Goal: Find specific page/section: Find specific page/section

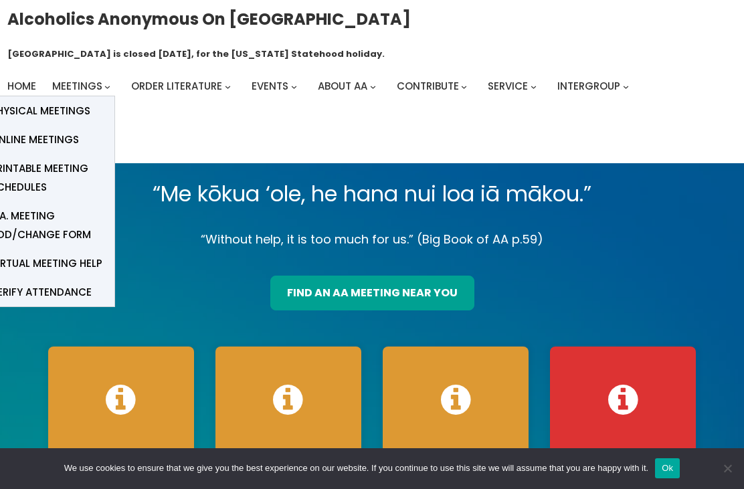
click at [43, 102] on span "Physical Meetings" at bounding box center [41, 111] width 100 height 19
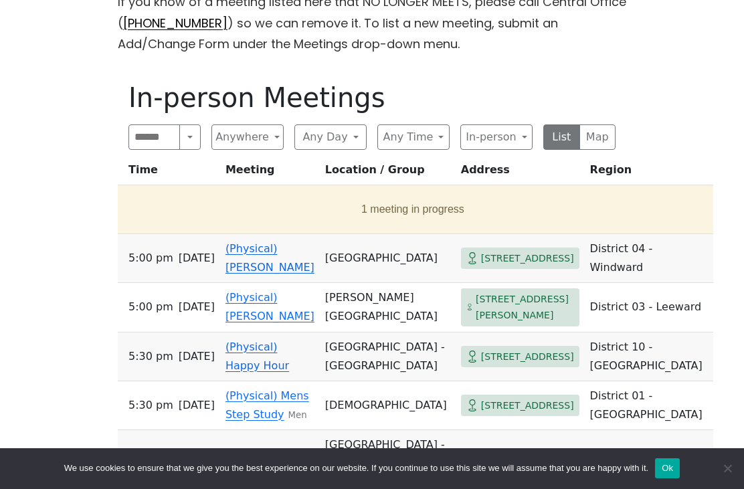
scroll to position [442, 0]
click at [601, 125] on button "Map" at bounding box center [597, 137] width 37 height 25
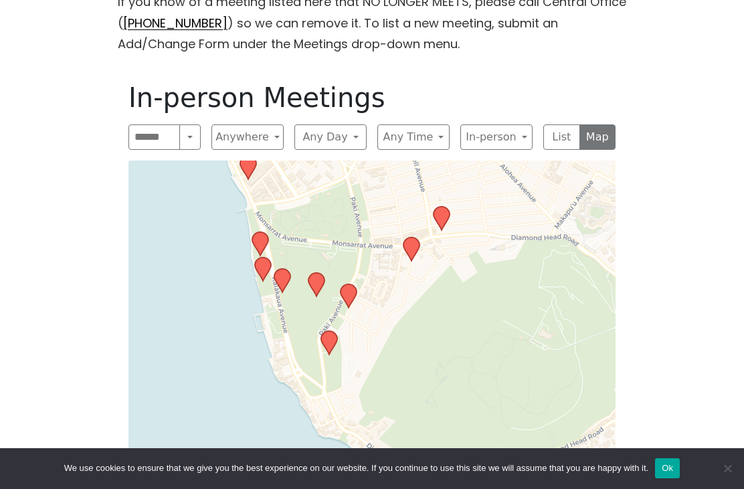
click at [314, 273] on icon at bounding box center [316, 284] width 16 height 23
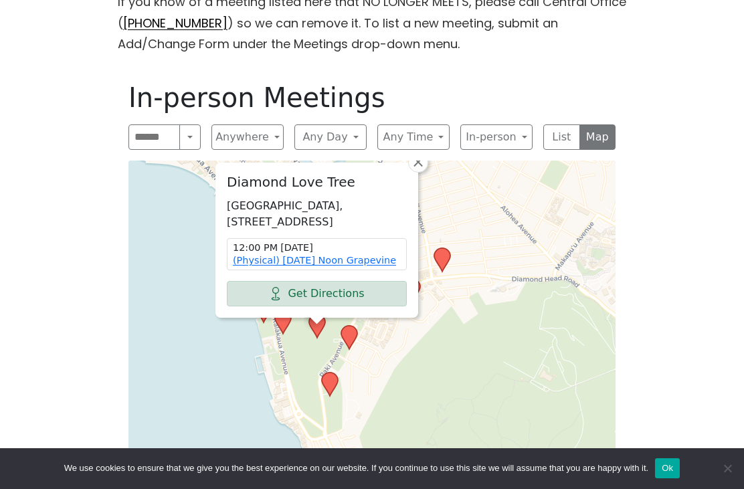
click at [518, 316] on div "Diamond Love Tree [GEOGRAPHIC_DATA], [STREET_ADDRESS] 12:00 PM [DATE] (Physical…" at bounding box center [371, 335] width 487 height 348
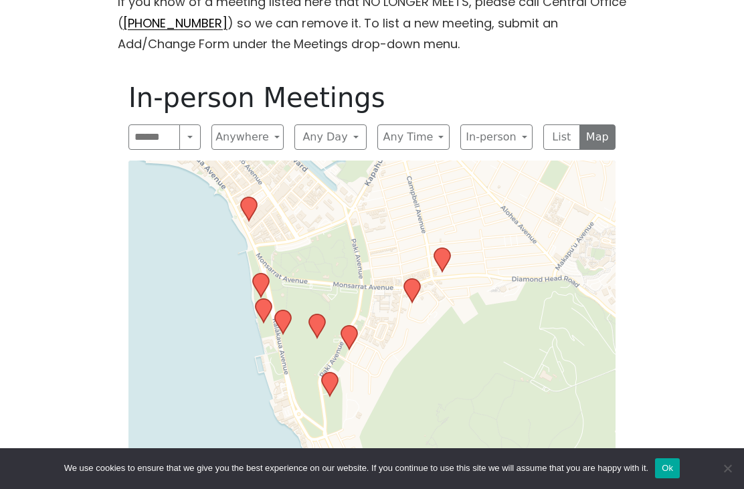
click at [310, 314] on icon at bounding box center [316, 326] width 17 height 25
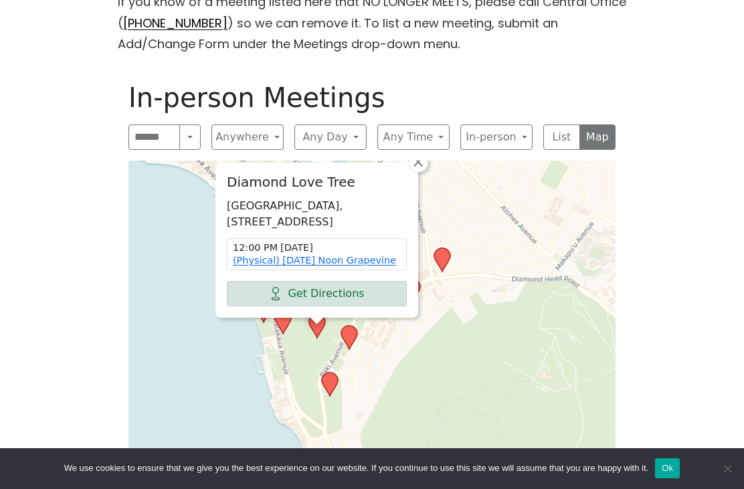
click at [498, 326] on div "Diamond Love Tree [GEOGRAPHIC_DATA], [STREET_ADDRESS] 12:00 PM [DATE] (Physical…" at bounding box center [371, 335] width 487 height 348
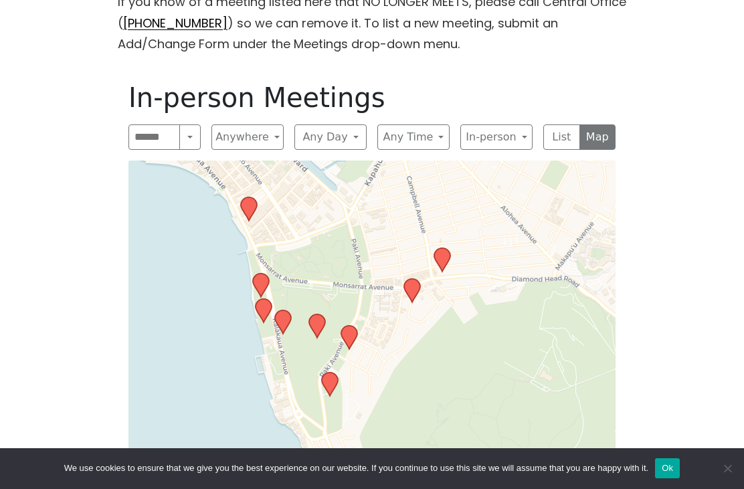
click at [359, 124] on button "Any Day" at bounding box center [330, 136] width 72 height 25
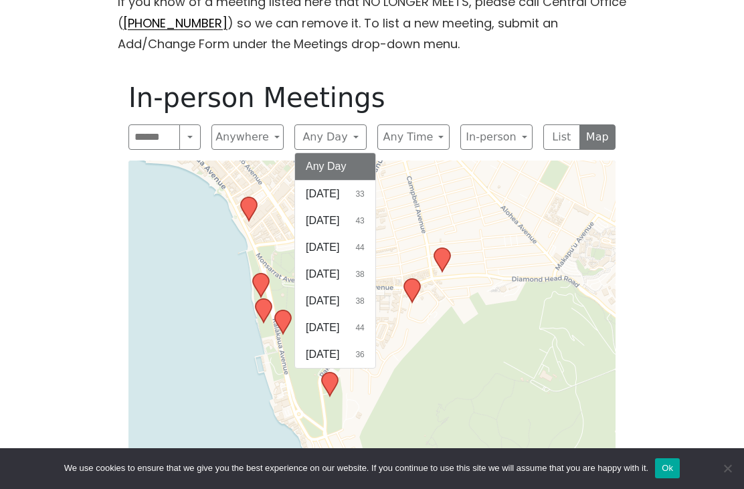
click at [339, 266] on span "Wednesday" at bounding box center [322, 274] width 33 height 16
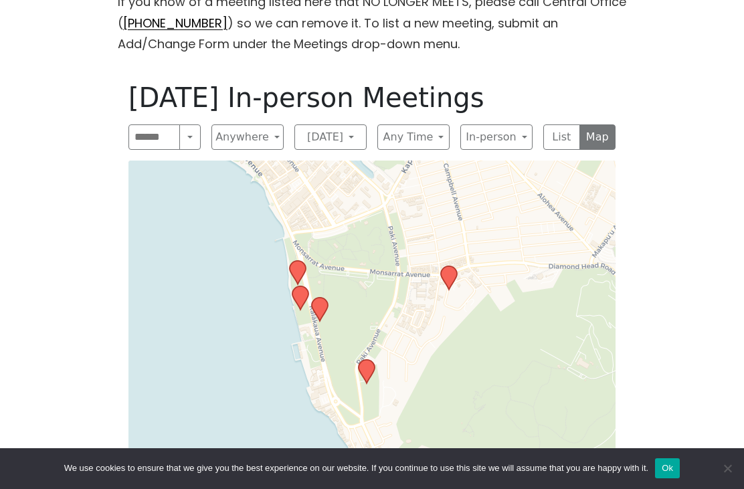
click at [299, 261] on icon at bounding box center [298, 272] width 16 height 23
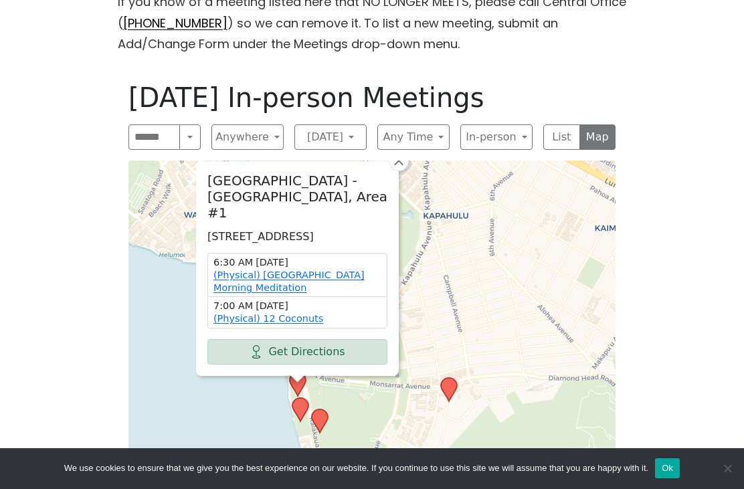
click at [244, 387] on div "Kapiolani Park - Beach Side, Area #1 2679 Kalakaua Ave, Honolulu, HI 96815, USA…" at bounding box center [371, 335] width 487 height 348
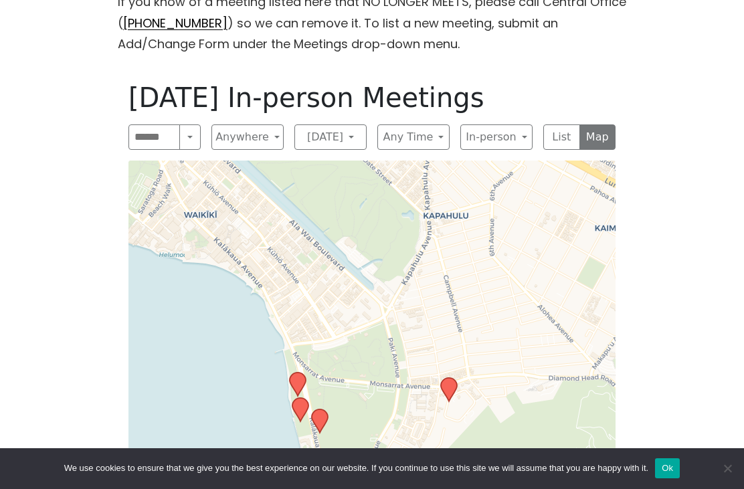
click at [301, 398] on icon at bounding box center [300, 409] width 16 height 23
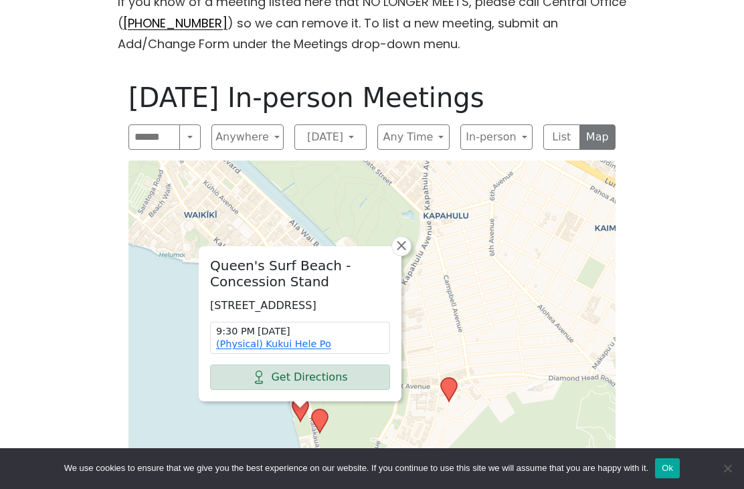
click at [239, 390] on div "Queen's Surf Beach - Concession Stand 2717 Kalākaua Ave, Honolulu, HI 96815, US…" at bounding box center [371, 335] width 487 height 348
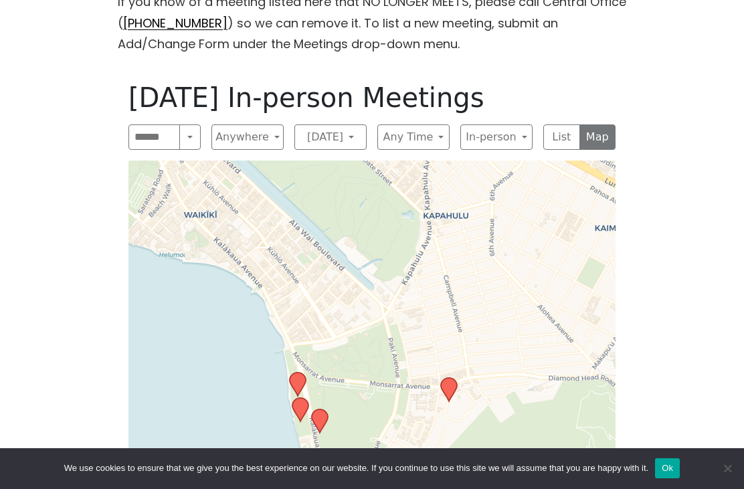
click at [328, 409] on icon at bounding box center [319, 421] width 17 height 25
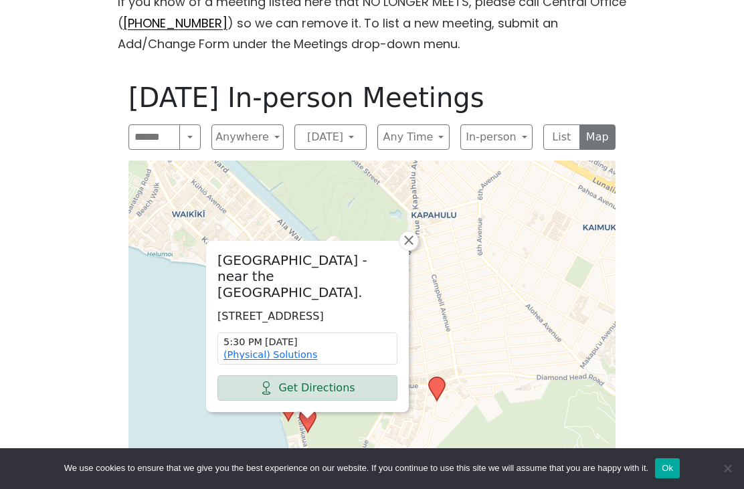
click at [411, 232] on span "×" at bounding box center [408, 240] width 13 height 16
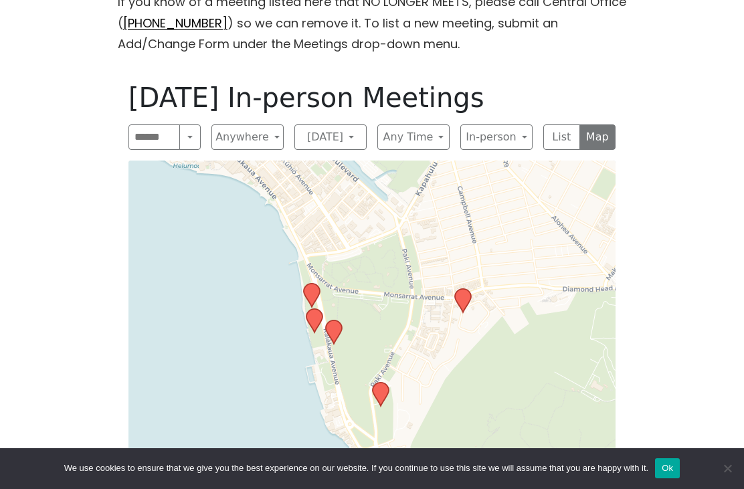
click at [385, 383] on icon at bounding box center [381, 394] width 16 height 23
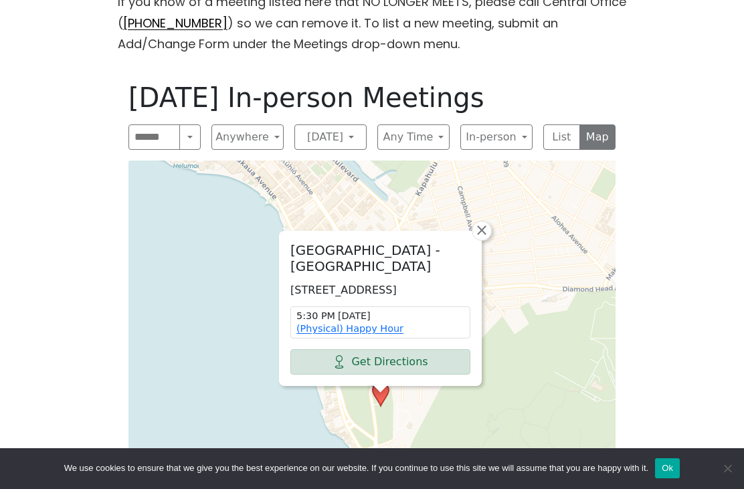
click at [486, 222] on span "×" at bounding box center [481, 230] width 13 height 16
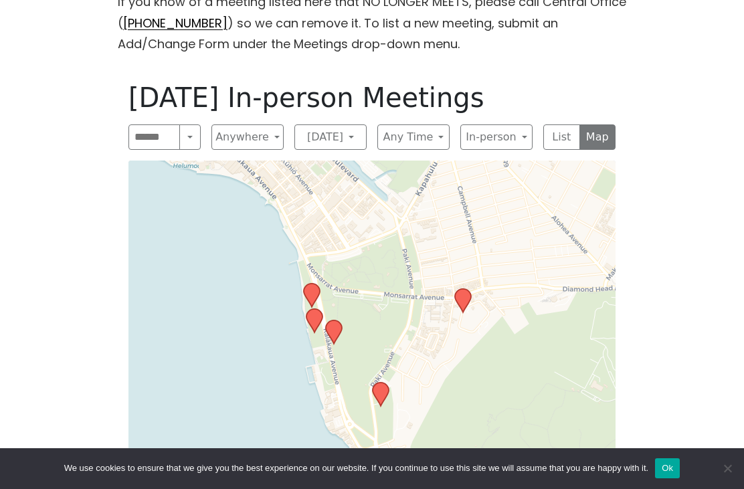
click at [337, 320] on icon at bounding box center [334, 331] width 16 height 23
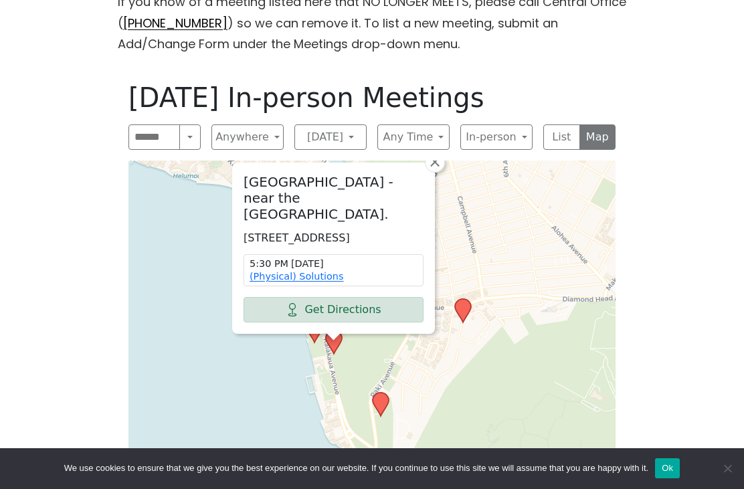
click at [532, 341] on div "Kapiolani Park - near the Band Stand. 2686 Kalākaua Ave, Honolulu, HI 96815, US…" at bounding box center [371, 335] width 487 height 348
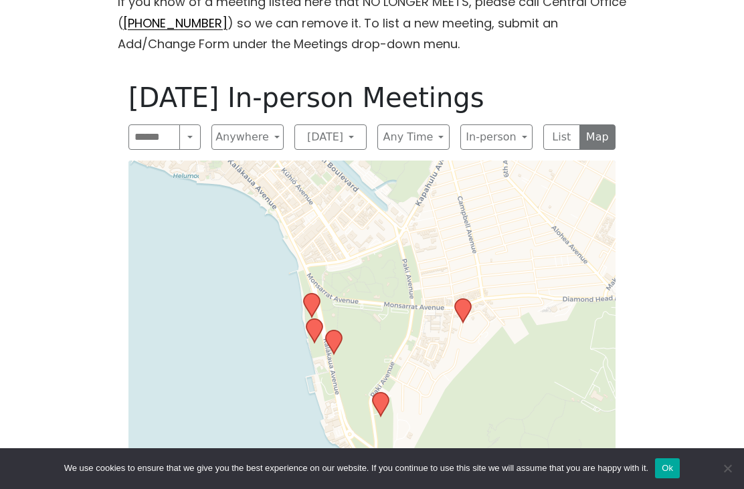
click at [316, 319] on icon at bounding box center [314, 330] width 16 height 23
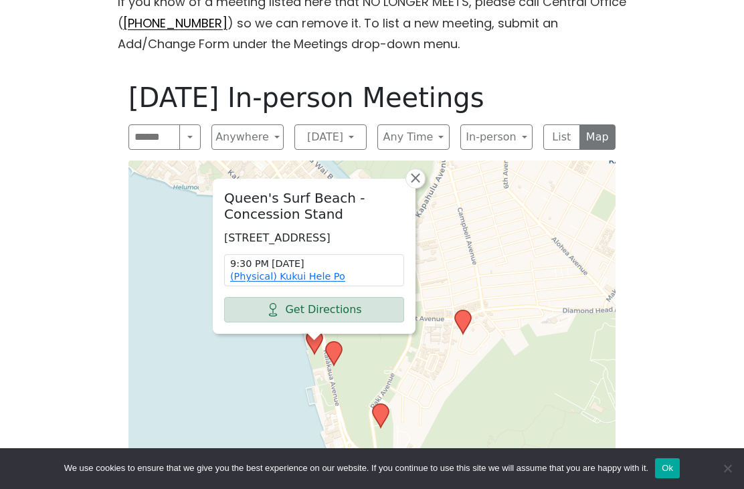
click at [465, 310] on icon at bounding box center [463, 321] width 16 height 23
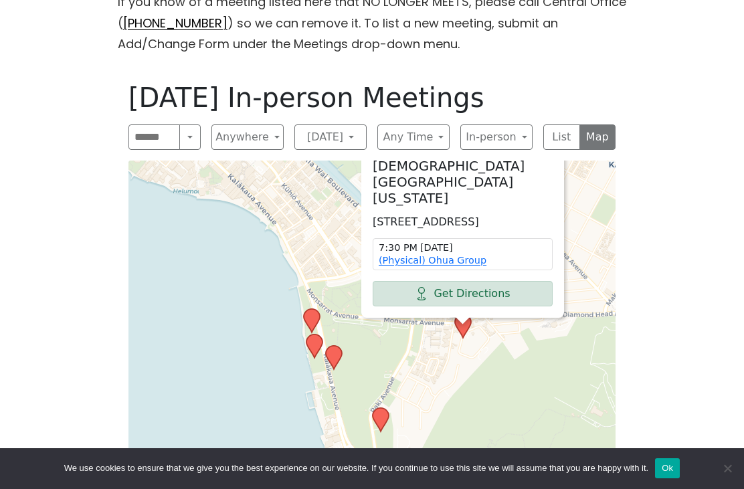
click at [524, 355] on div "Unity Church of Hawaii 3608 Diamond Head Cir, Honolulu, HI 96815, USA 7:30 PM W…" at bounding box center [371, 335] width 487 height 348
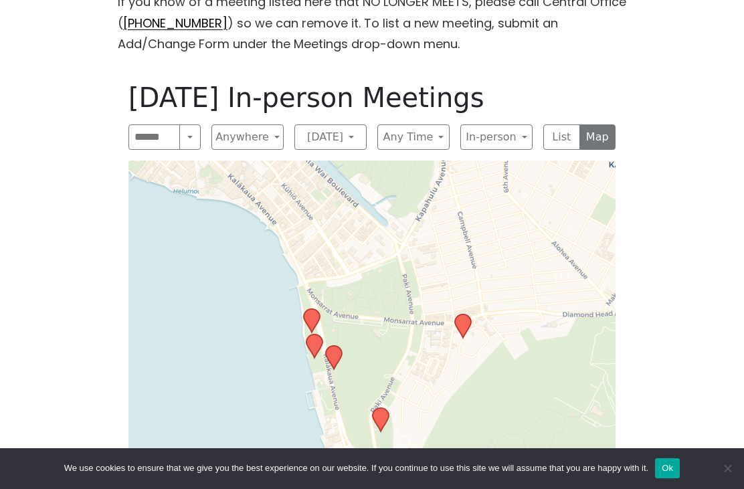
click at [315, 309] on icon at bounding box center [312, 320] width 16 height 23
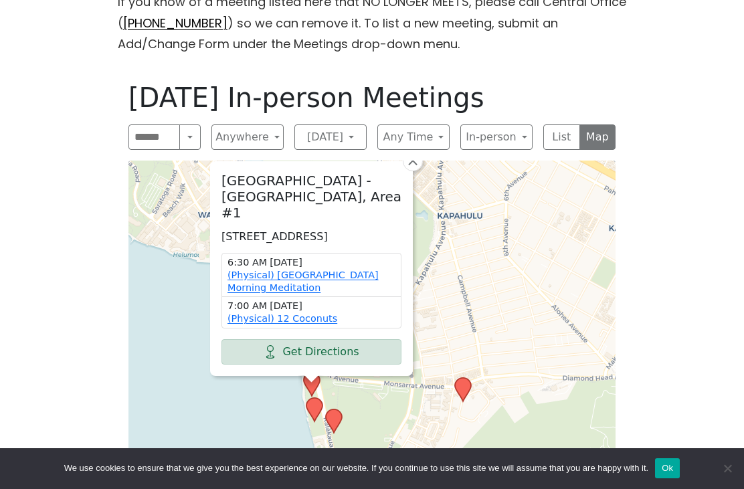
click at [715, 329] on div "Alcoholics Anonymous on Oahu Oahu Central Office is closed Friday, August 15, f…" at bounding box center [372, 242] width 744 height 1370
click at [672, 328] on div "If you know of a meeting listed here that NO LONGER MEETS, please call Central …" at bounding box center [372, 263] width 670 height 544
click at [415, 153] on span "×" at bounding box center [412, 161] width 13 height 16
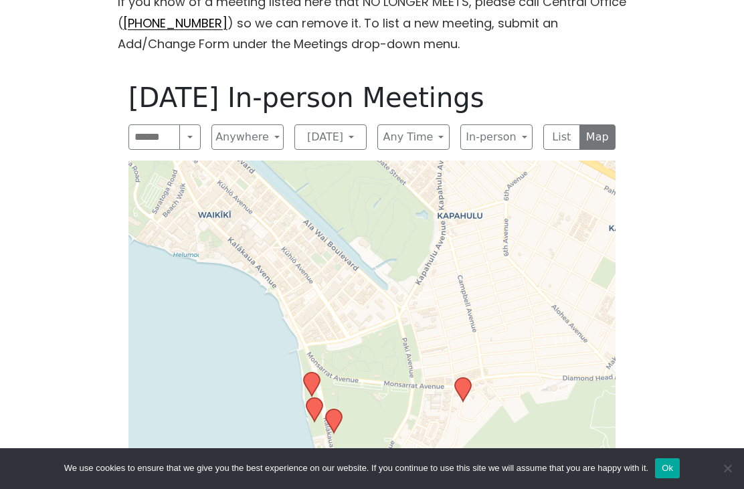
click at [679, 473] on button "Ok" at bounding box center [667, 468] width 25 height 20
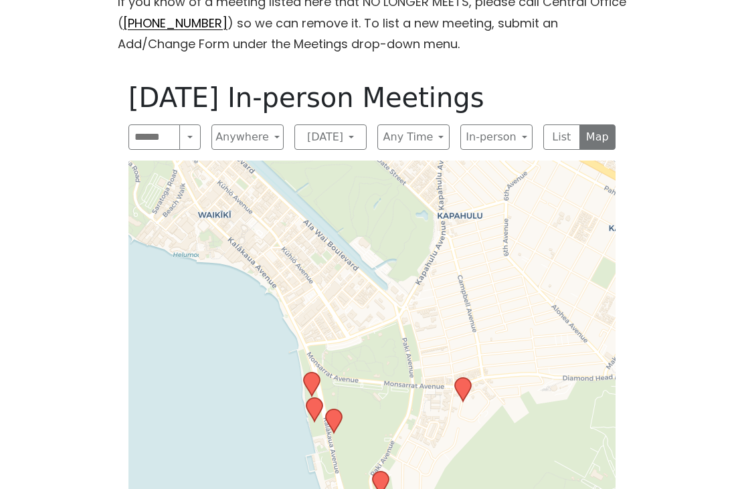
click at [678, 473] on button "Ok" at bounding box center [667, 468] width 25 height 20
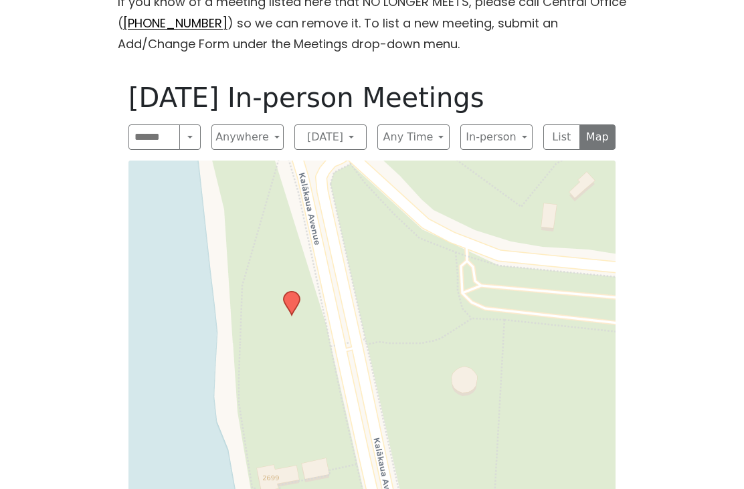
click at [297, 292] on icon at bounding box center [292, 303] width 16 height 23
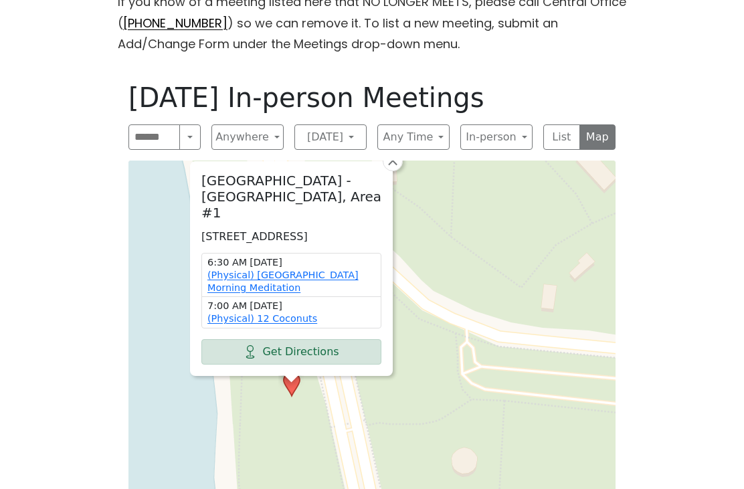
click at [393, 153] on span "×" at bounding box center [392, 161] width 13 height 16
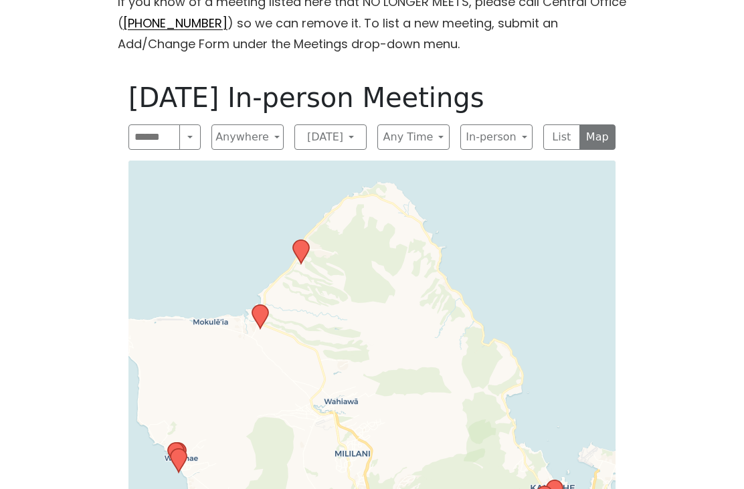
click at [474, 370] on div "Leaflet | © OpenStreetMap contributors © CARTO" at bounding box center [371, 335] width 487 height 348
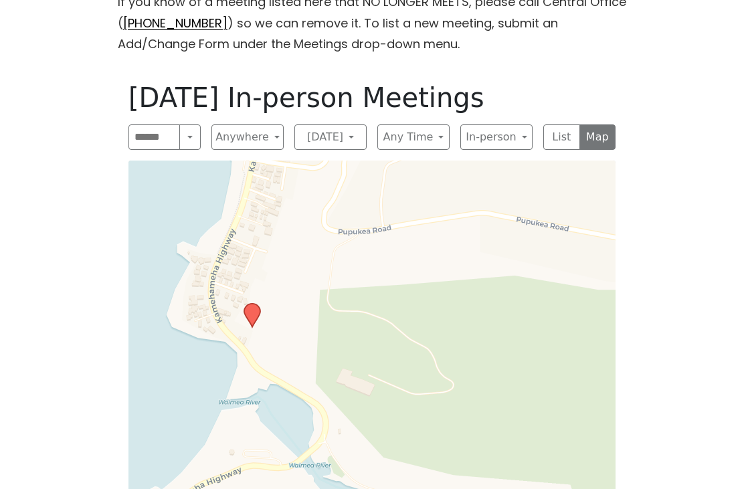
click at [256, 304] on icon at bounding box center [252, 315] width 16 height 23
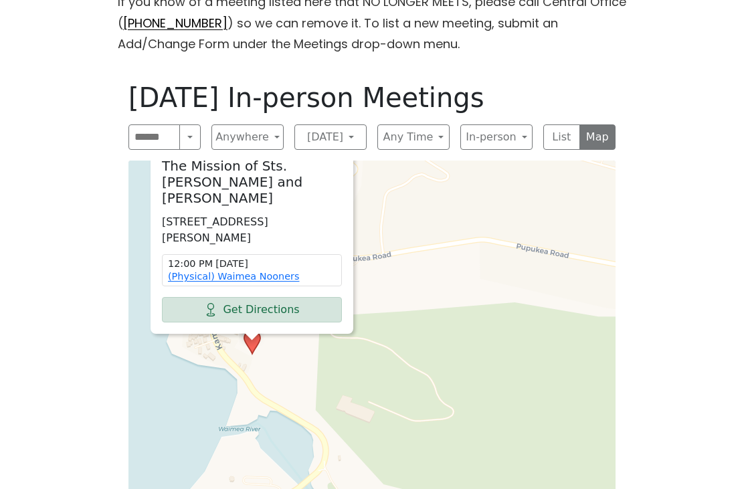
click at [514, 337] on div "The Mission of Sts. Peter and Paul 59-810 Kamehameha Hwy, Haleiwa, HI 96712, US…" at bounding box center [371, 335] width 487 height 348
